Goal: Transaction & Acquisition: Download file/media

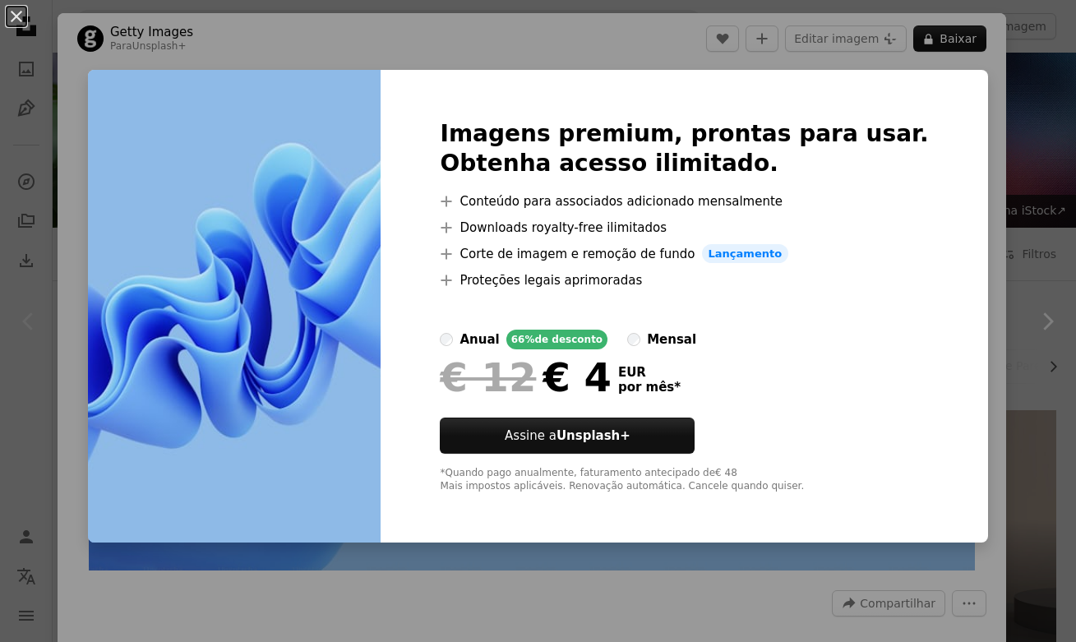
click at [930, 58] on div "An X shape Imagens premium, prontas para usar. Obtenha acesso ilimitado. A plus…" at bounding box center [538, 321] width 1076 height 642
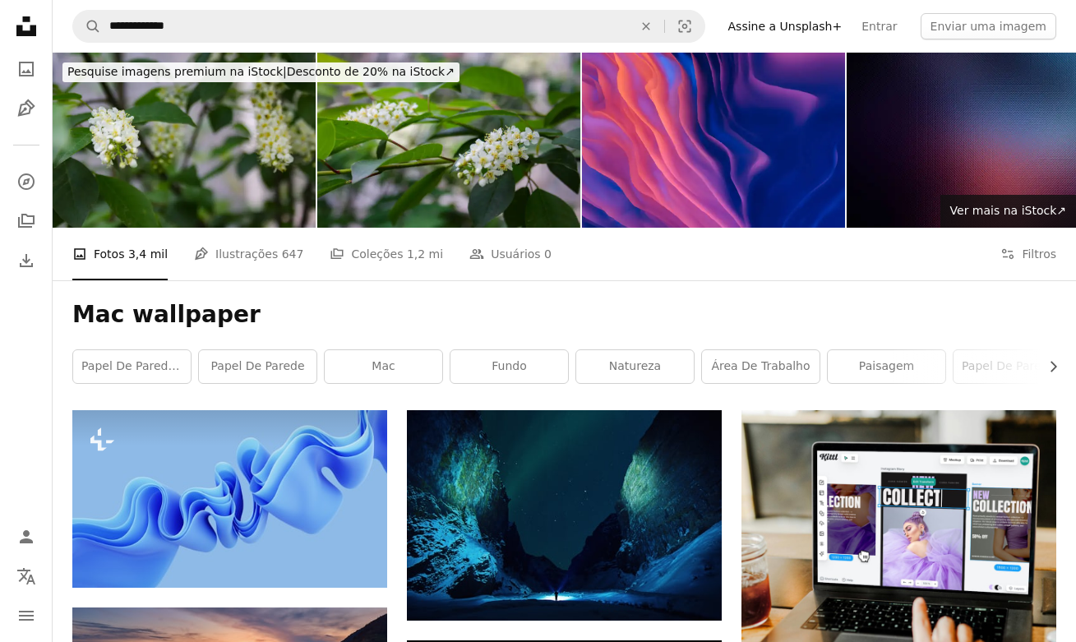
scroll to position [3163, 0]
